Goal: Task Accomplishment & Management: Complete application form

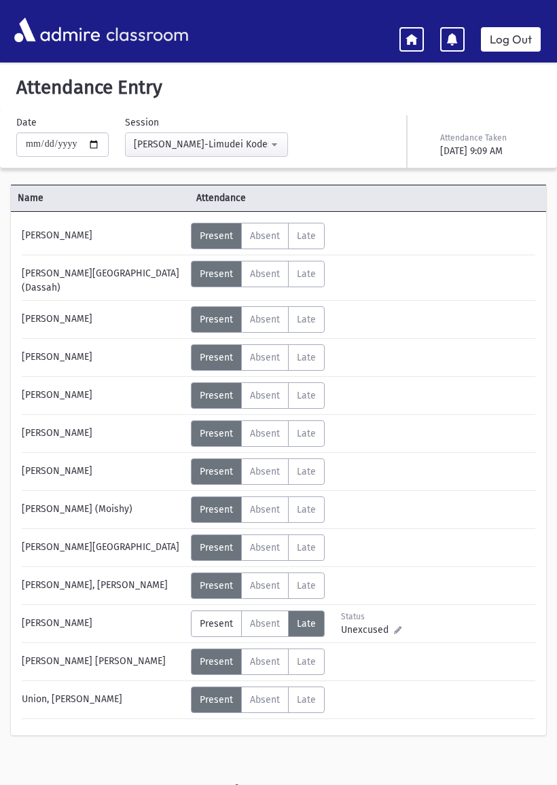
select select "****"
click at [366, 13] on div "classroom Log Out" at bounding box center [278, 31] width 557 height 38
click at [421, 41] on link at bounding box center [412, 39] width 24 height 24
click at [410, 39] on icon at bounding box center [412, 39] width 12 height 12
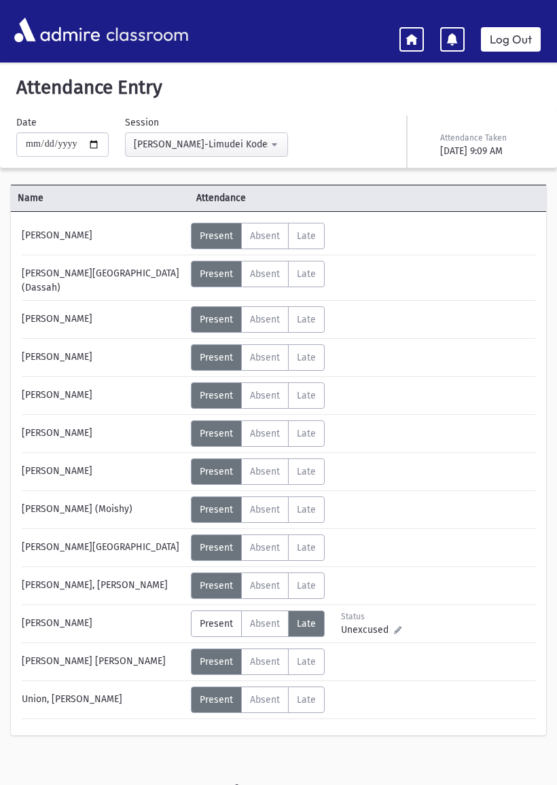
click at [397, 40] on div "classroom Log Out" at bounding box center [278, 31] width 557 height 38
click at [410, 43] on icon at bounding box center [412, 39] width 12 height 12
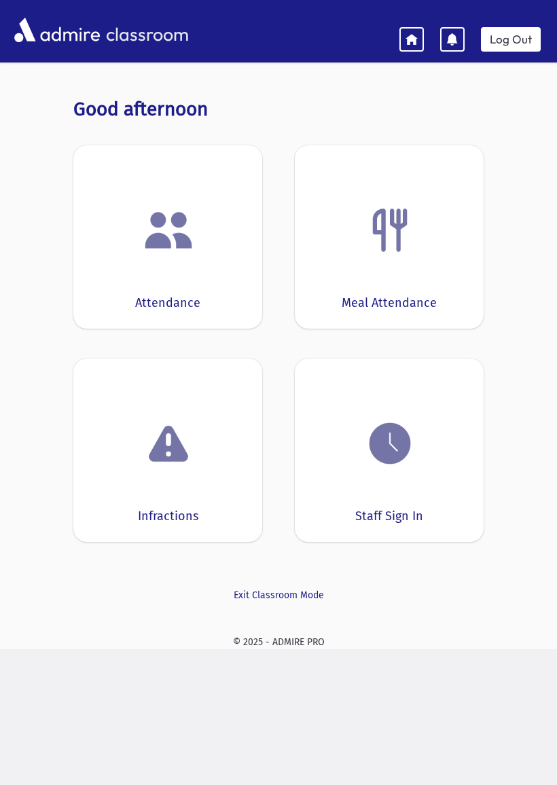
click at [189, 470] on img at bounding box center [169, 447] width 52 height 52
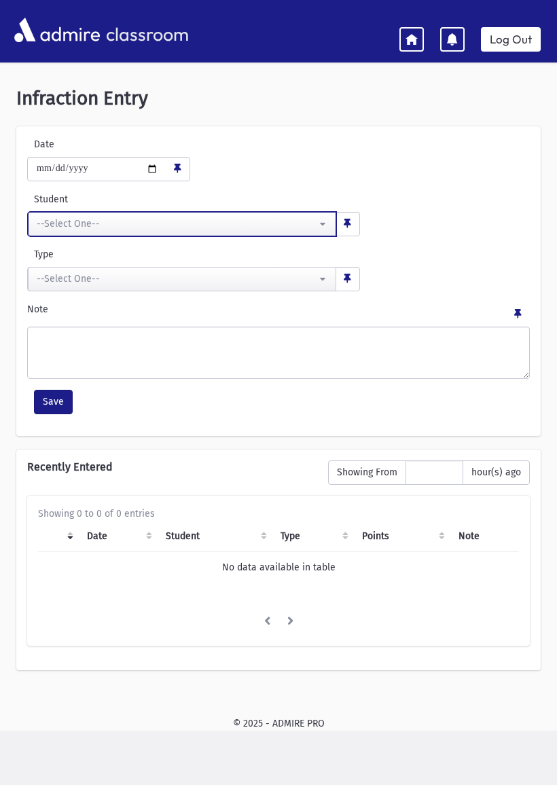
click at [318, 224] on button "--Select One--" at bounding box center [182, 224] width 308 height 24
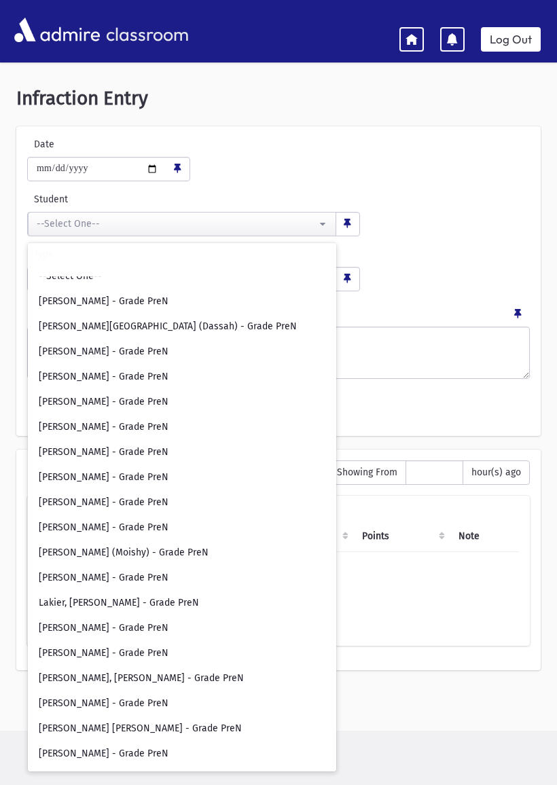
click at [485, 186] on div "**********" at bounding box center [278, 281] width 525 height 310
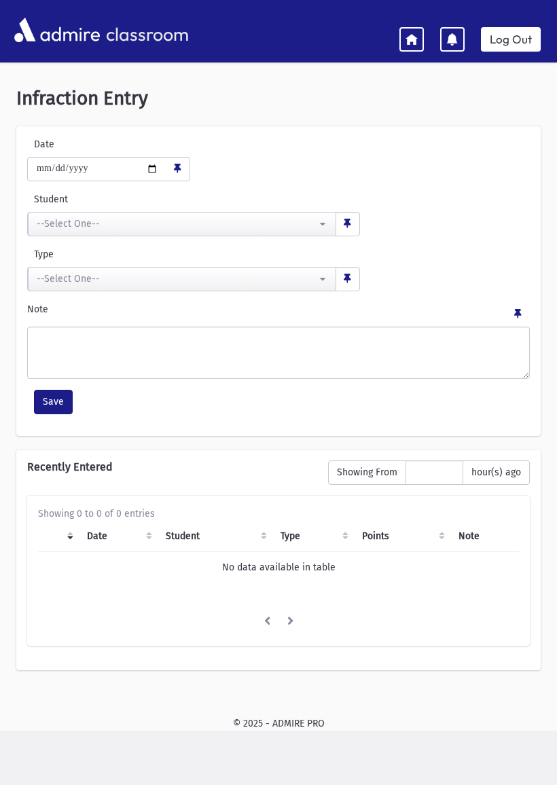
click at [410, 40] on icon at bounding box center [412, 39] width 12 height 12
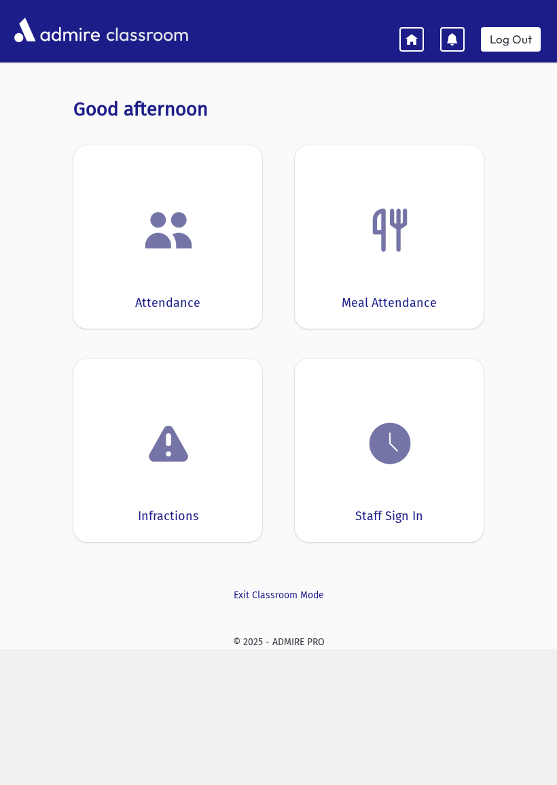
click at [418, 277] on div "Meal Attendance" at bounding box center [389, 236] width 189 height 183
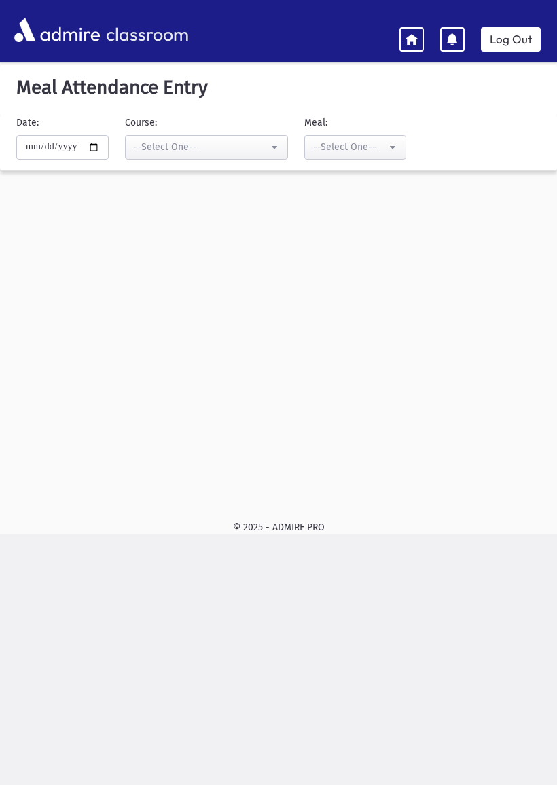
click at [406, 36] on icon at bounding box center [412, 39] width 12 height 12
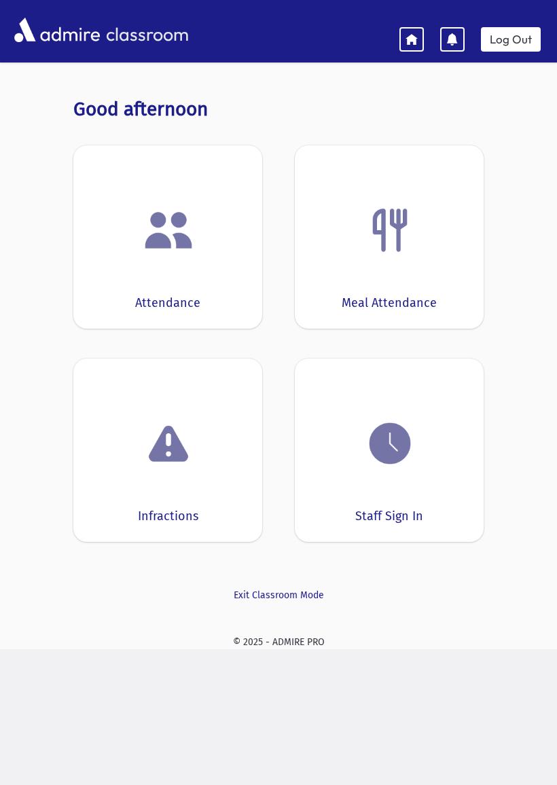
click at [201, 272] on div "Attendance" at bounding box center [167, 236] width 189 height 183
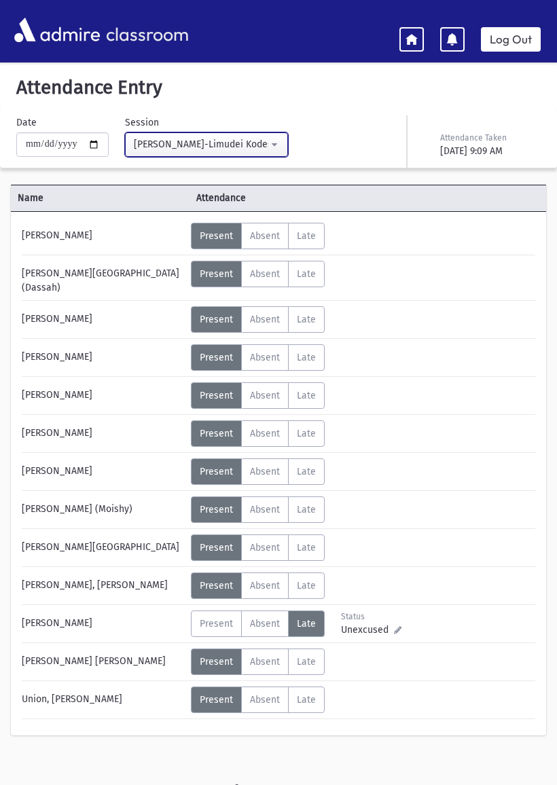
click at [255, 143] on button "[PERSON_NAME]-Limudei Kodesh(9:00AM-2:00PM)" at bounding box center [206, 145] width 163 height 24
